Goal: Transaction & Acquisition: Purchase product/service

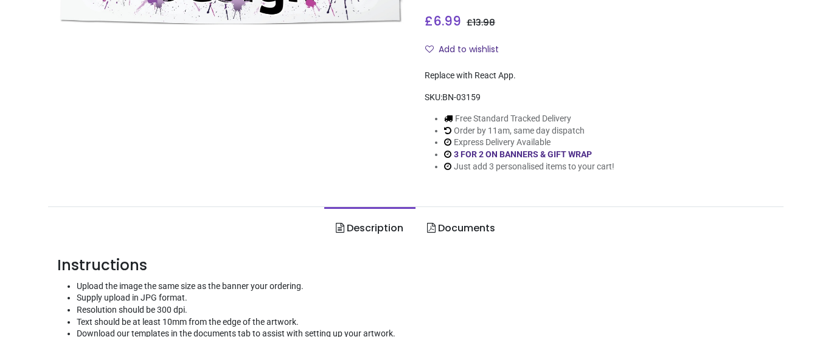
scroll to position [243, 0]
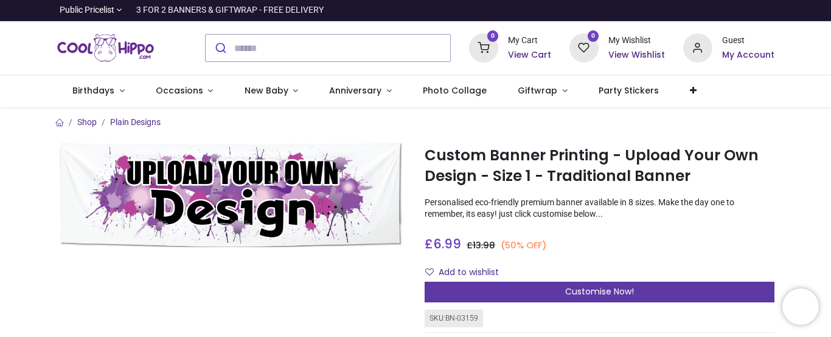
click at [657, 290] on div "Customise Now!" at bounding box center [599, 292] width 350 height 21
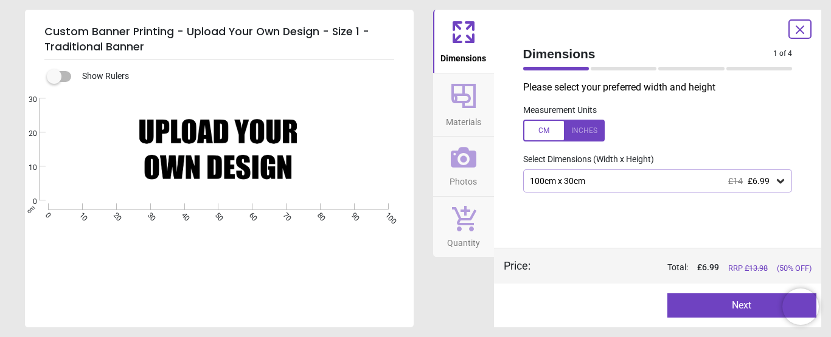
click at [570, 177] on div "100cm x 30cm £14 £6.99" at bounding box center [651, 181] width 246 height 10
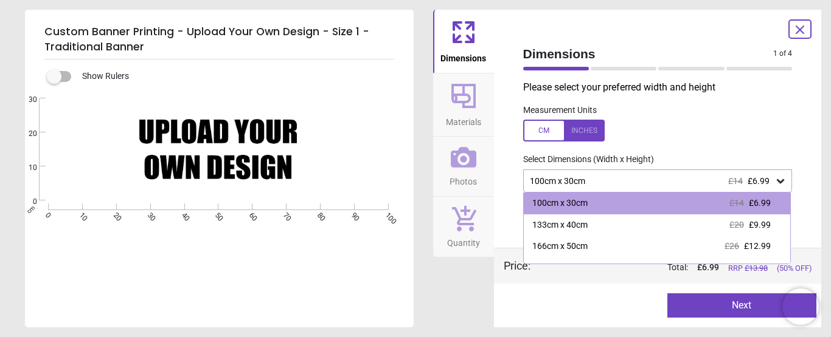
click at [595, 307] on div at bounding box center [577, 306] width 149 height 24
click at [724, 83] on p "Please select your preferred width and height" at bounding box center [662, 87] width 279 height 13
click at [817, 105] on div "Dimensions 1 of 4 1 of 5 Please select your preferred width and height Measurem…" at bounding box center [658, 169] width 328 height 318
click at [790, 38] on div at bounding box center [799, 28] width 23 height 19
click at [796, 33] on icon at bounding box center [799, 29] width 7 height 7
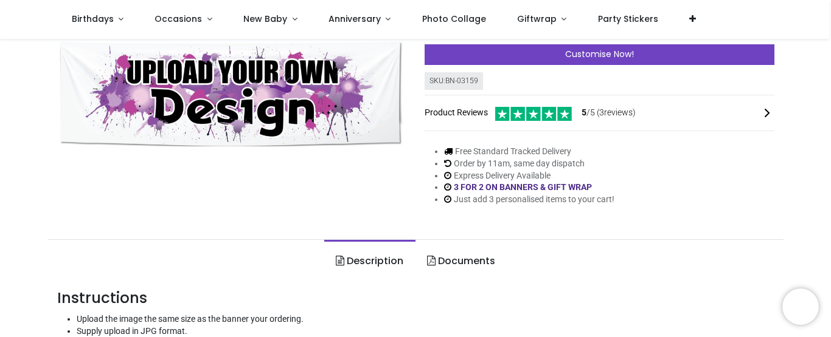
scroll to position [182, 0]
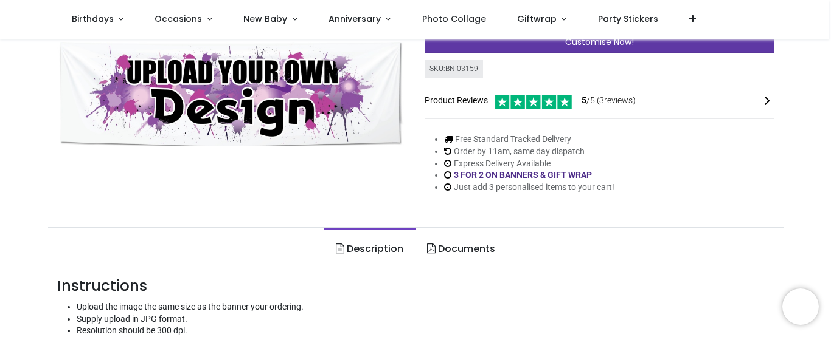
click at [663, 48] on div "Customise Now!" at bounding box center [599, 42] width 350 height 21
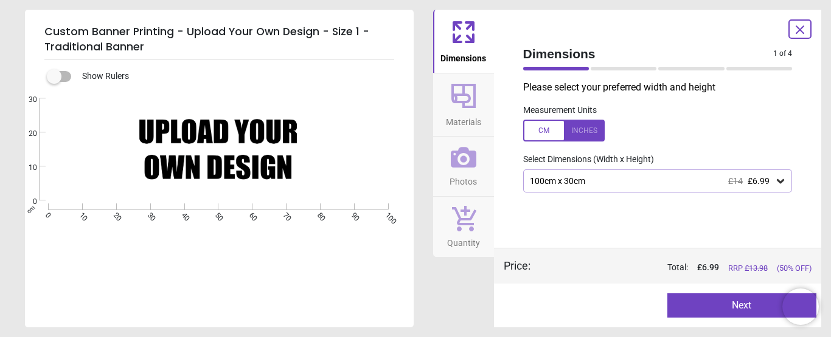
click at [667, 184] on div "100cm x 30cm £14 £6.99" at bounding box center [651, 181] width 246 height 10
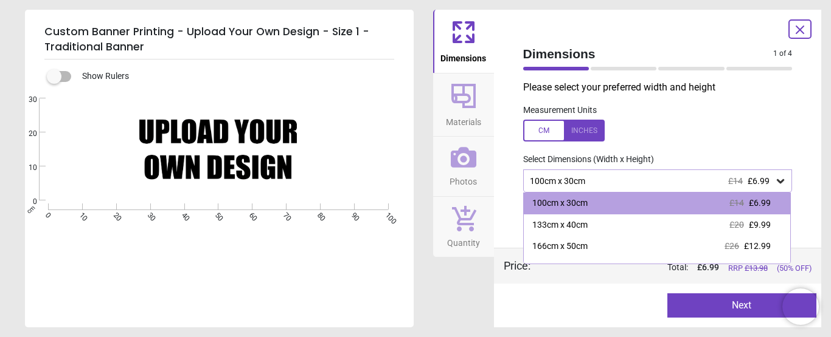
click at [672, 130] on label at bounding box center [657, 131] width 269 height 22
